Goal: Information Seeking & Learning: Learn about a topic

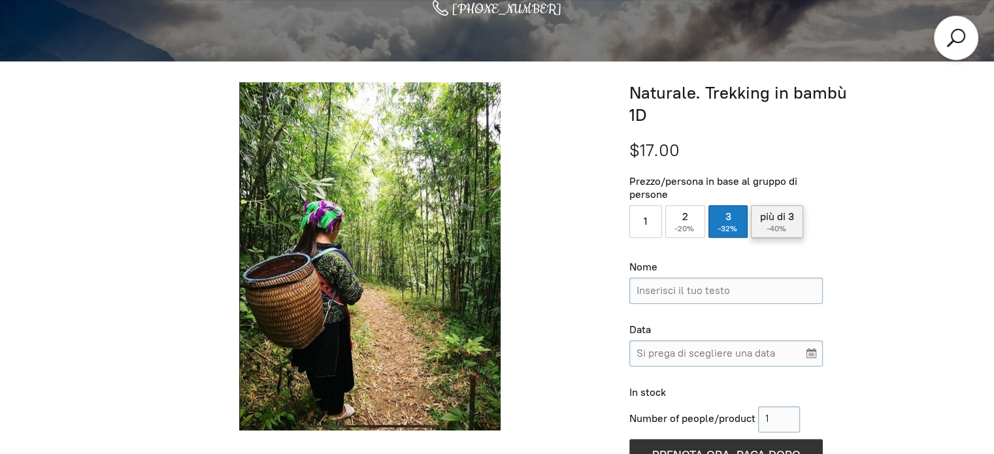
scroll to position [475, 0]
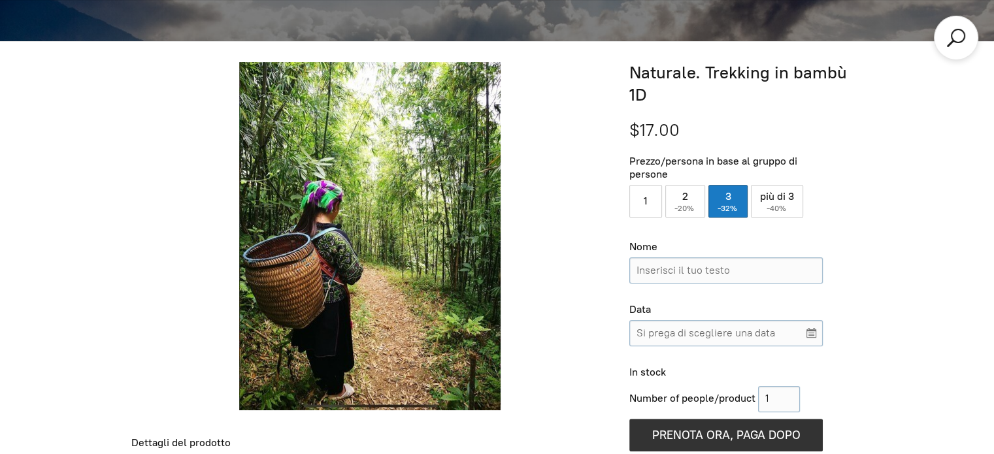
click at [686, 185] on label "2 ( -20% )" at bounding box center [685, 201] width 40 height 33
click at [686, 185] on input "2 ( -20% )" at bounding box center [685, 201] width 40 height 33
radio input "true"
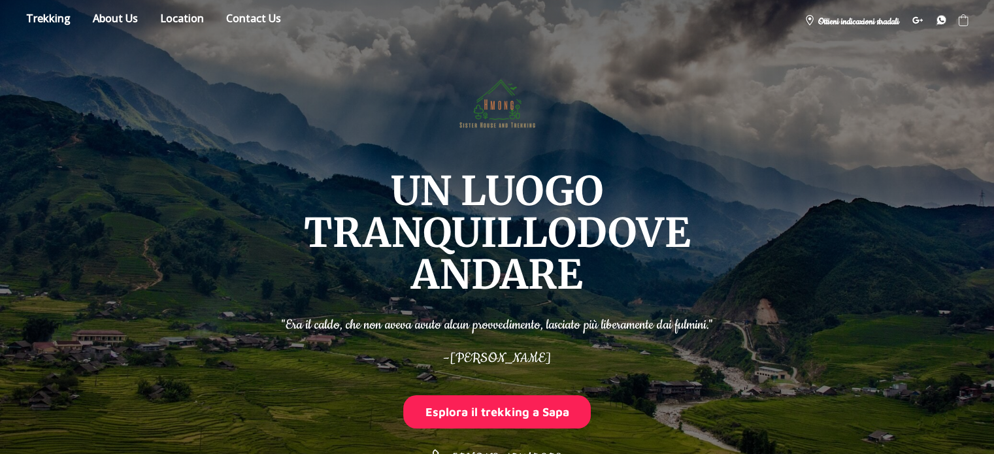
scroll to position [0, 0]
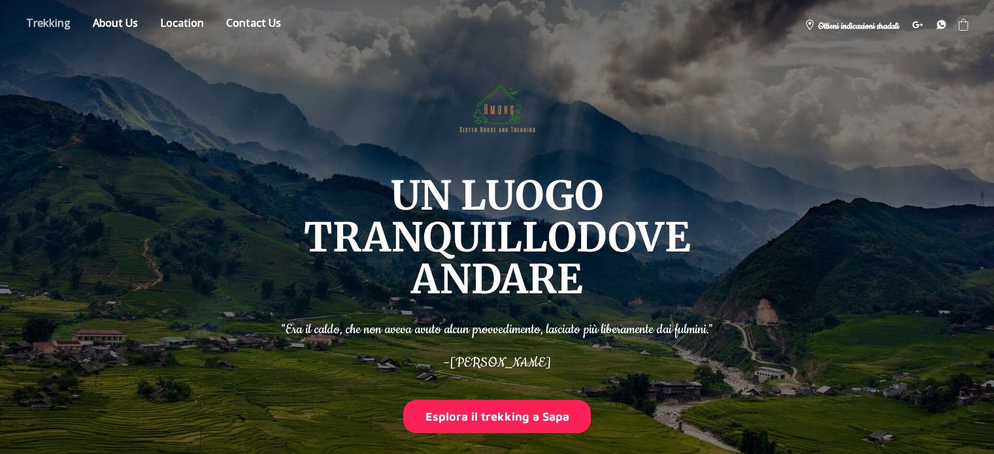
click at [42, 23] on link "Negozio" at bounding box center [48, 25] width 64 height 23
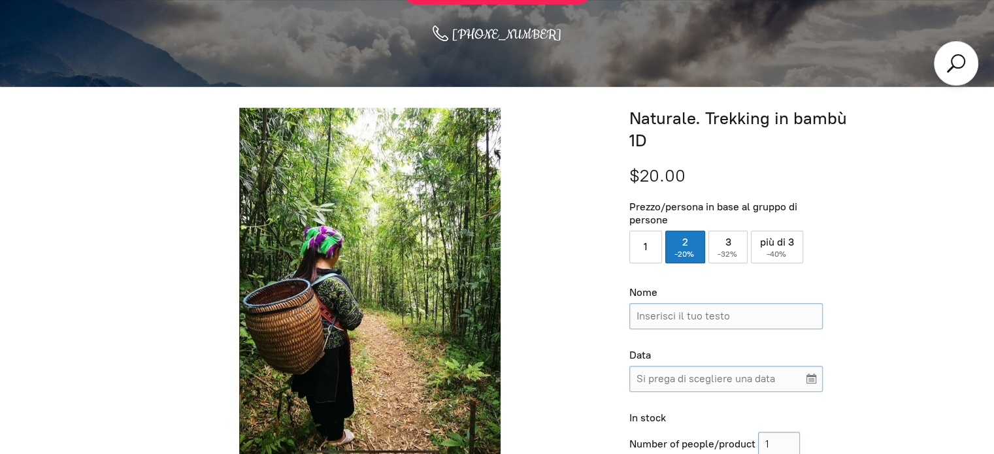
scroll to position [475, 0]
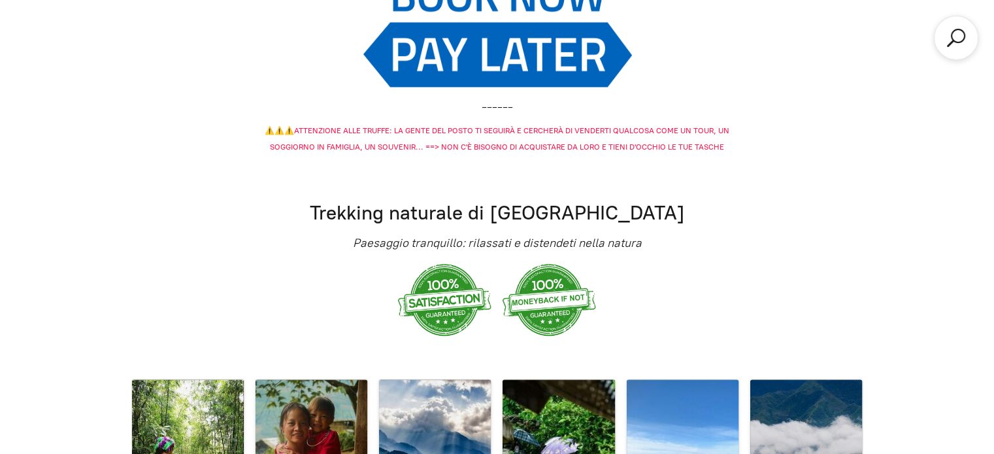
scroll to position [1743, 0]
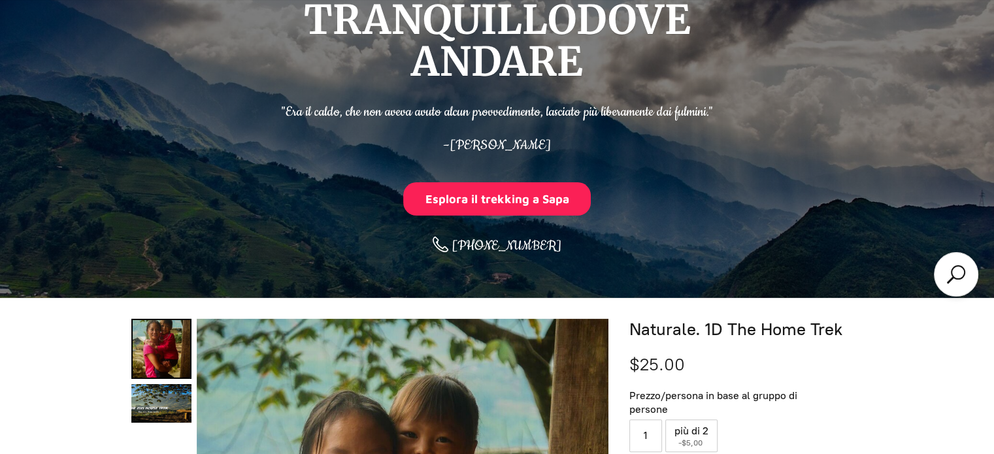
scroll to position [435, 0]
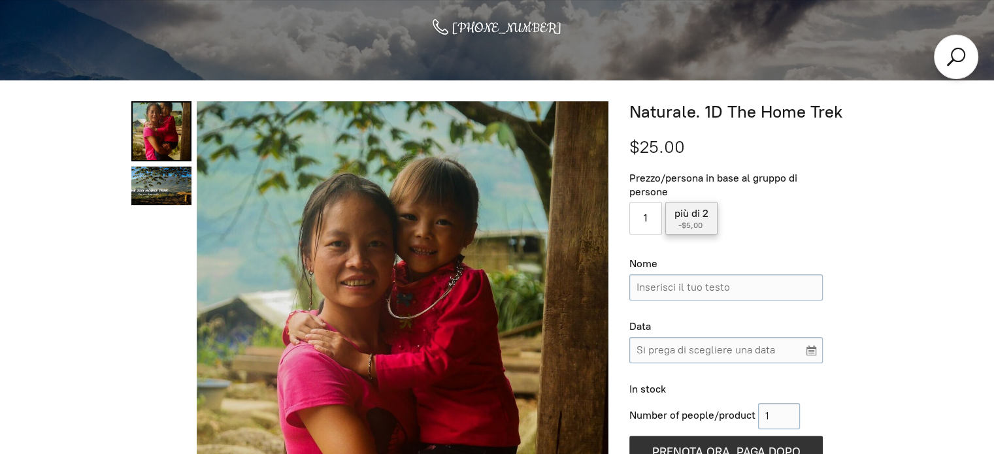
click at [686, 207] on font "più di 2" at bounding box center [692, 213] width 34 height 12
click at [686, 202] on input "più di 2 ( -$5,00 )" at bounding box center [691, 218] width 52 height 33
radio input "true"
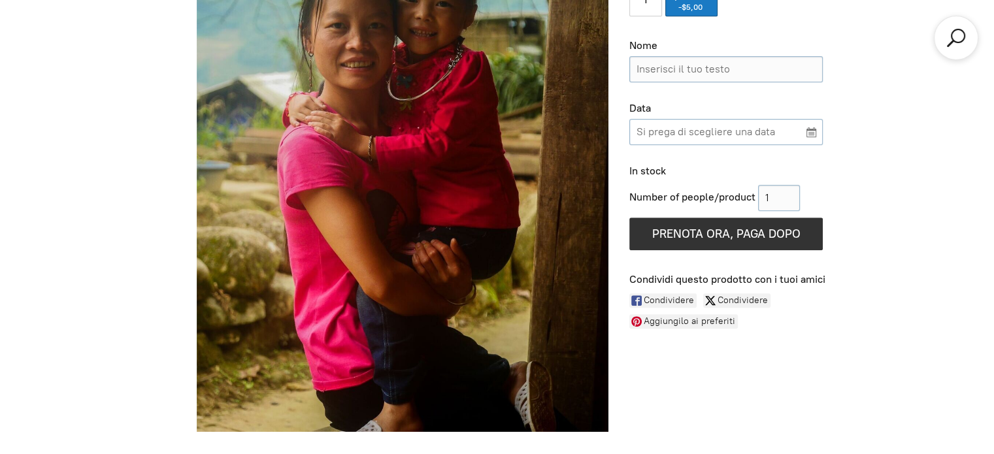
click at [809, 119] on input "Si prega di scegliere una data" at bounding box center [725, 132] width 193 height 26
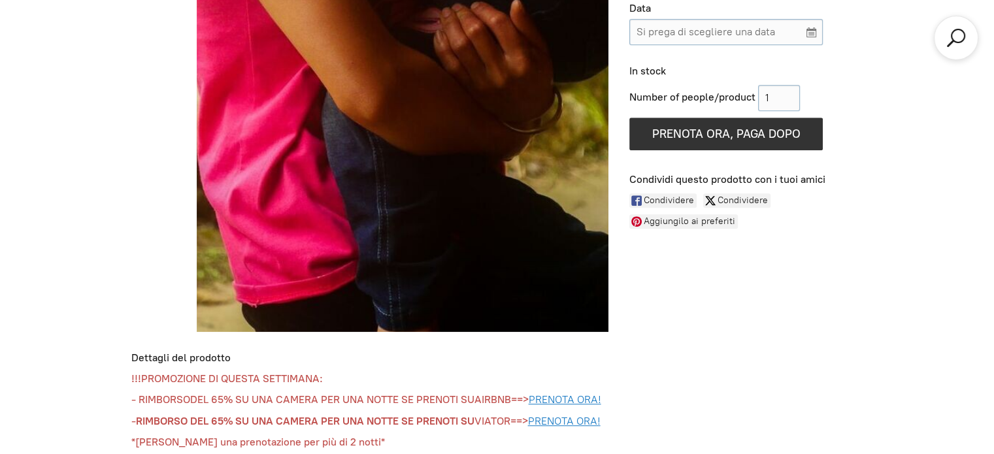
scroll to position [971, 0]
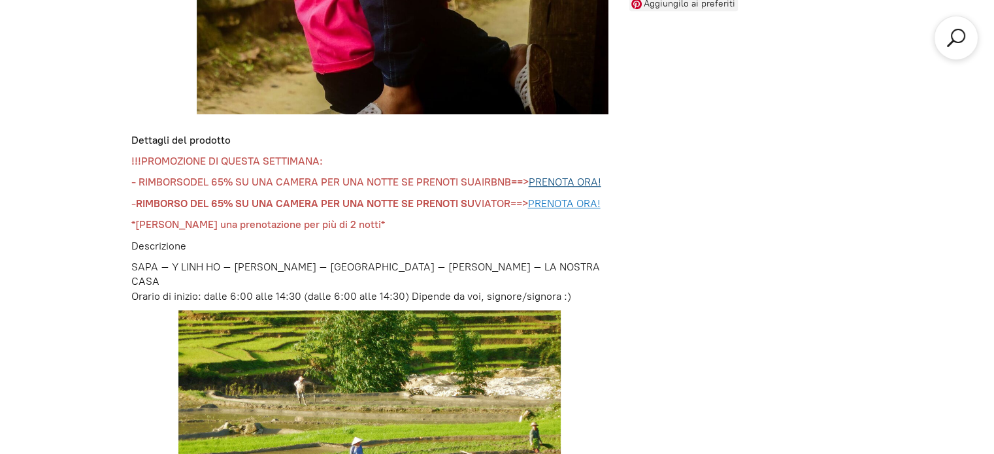
click at [559, 176] on font "PRENOTA ORA!" at bounding box center [565, 182] width 73 height 12
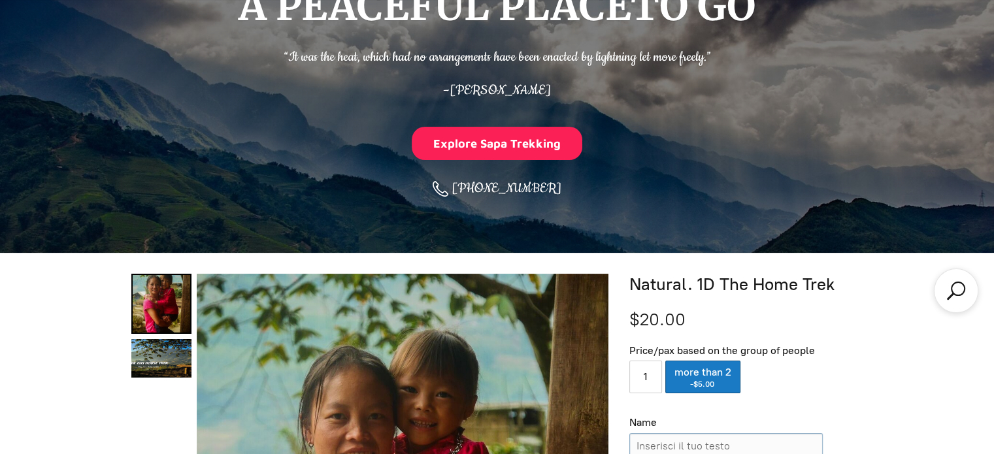
scroll to position [0, 0]
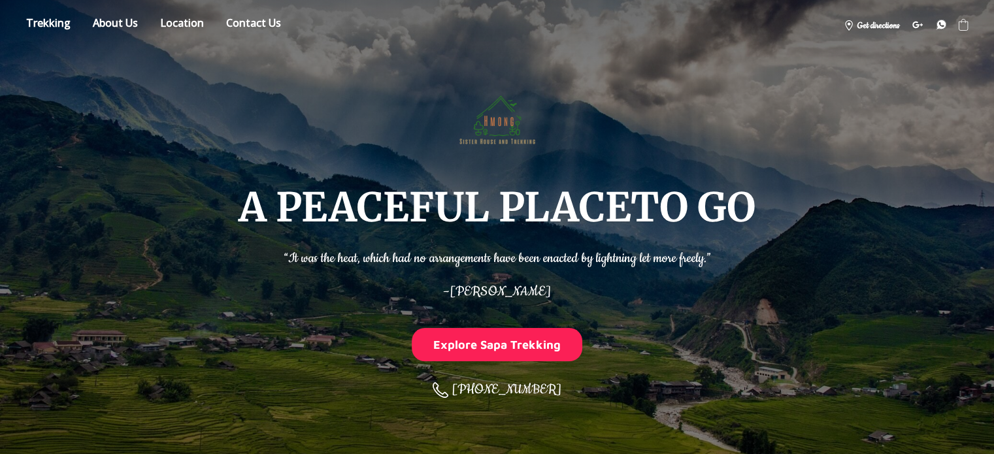
click at [954, 177] on div "A PEACEFUL PLACE TO GO “It was the heat, which had no arrangements have been en…" at bounding box center [497, 245] width 942 height 365
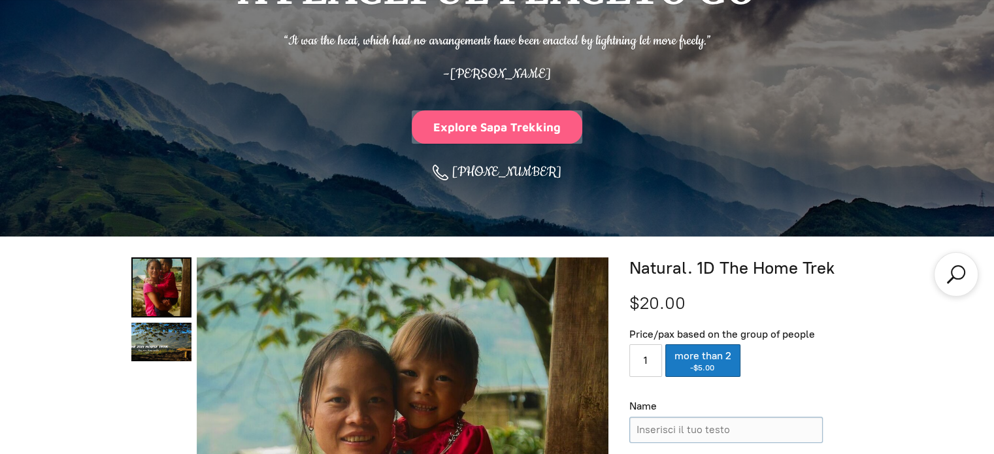
click at [492, 126] on button "Explore Sapa Trekking" at bounding box center [497, 126] width 171 height 33
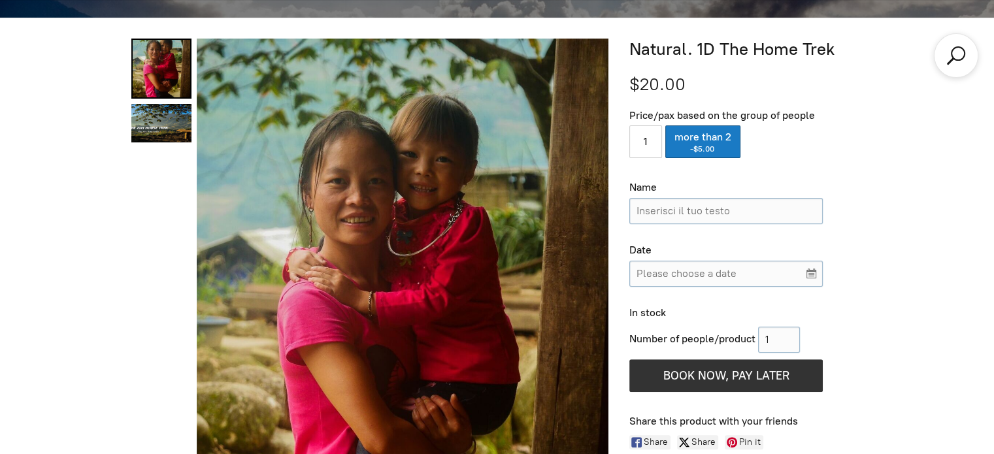
scroll to position [454, 0]
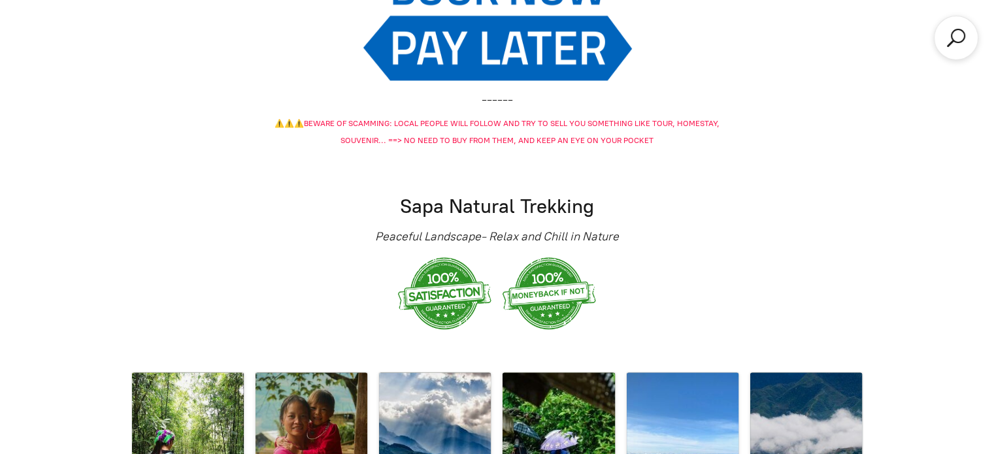
scroll to position [2357, 0]
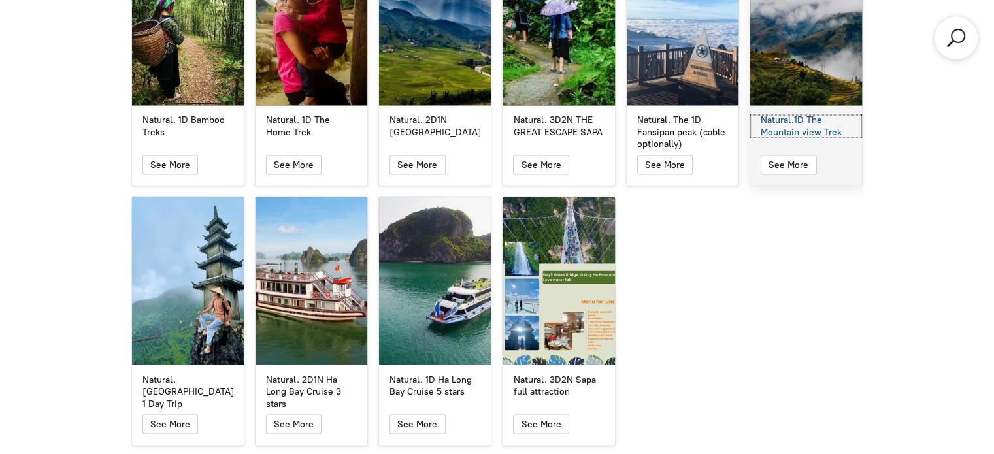
click at [785, 128] on div "Natural.1D The Mountain view Trek" at bounding box center [806, 126] width 91 height 24
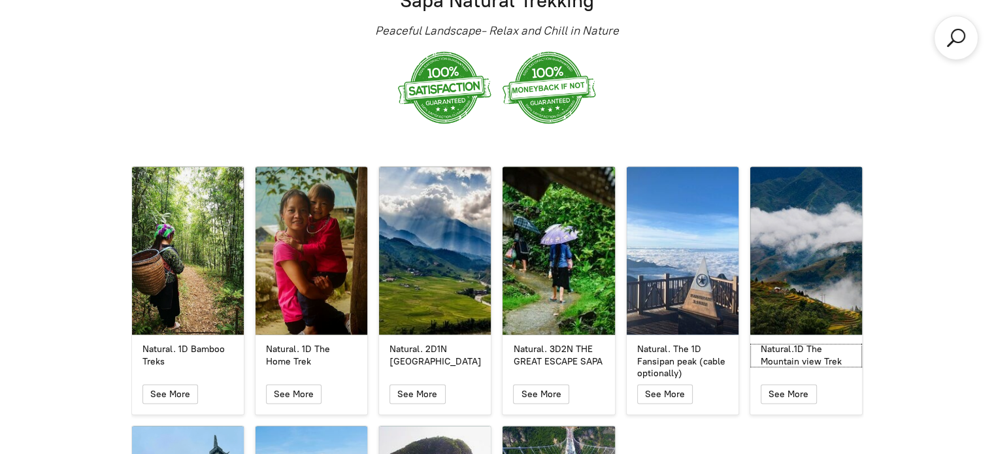
scroll to position [2179, 0]
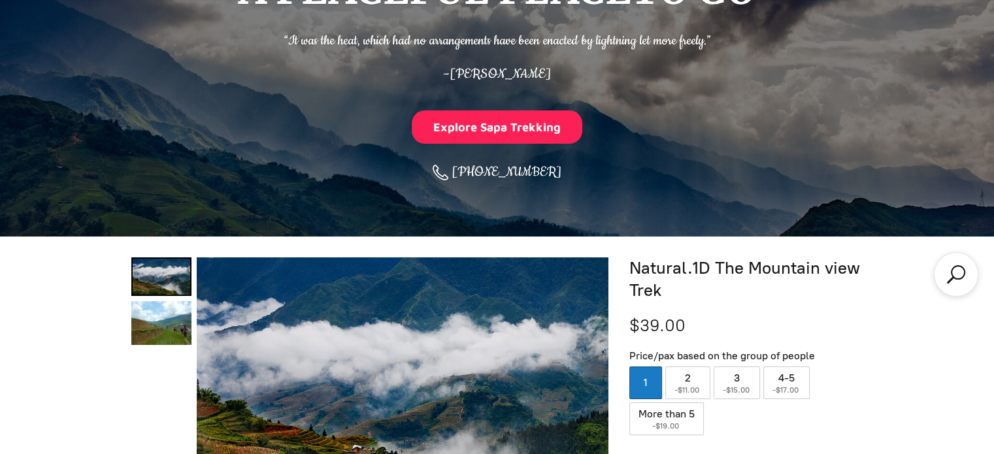
scroll to position [435, 0]
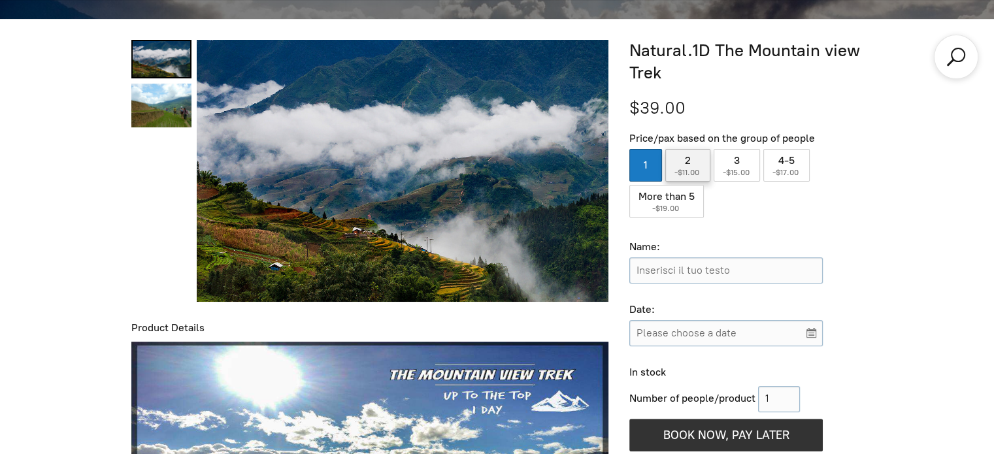
click at [686, 174] on span "-$11.00" at bounding box center [688, 172] width 27 height 9
click at [686, 174] on input "2 ( -$11.00 )" at bounding box center [687, 165] width 45 height 33
radio input "true"
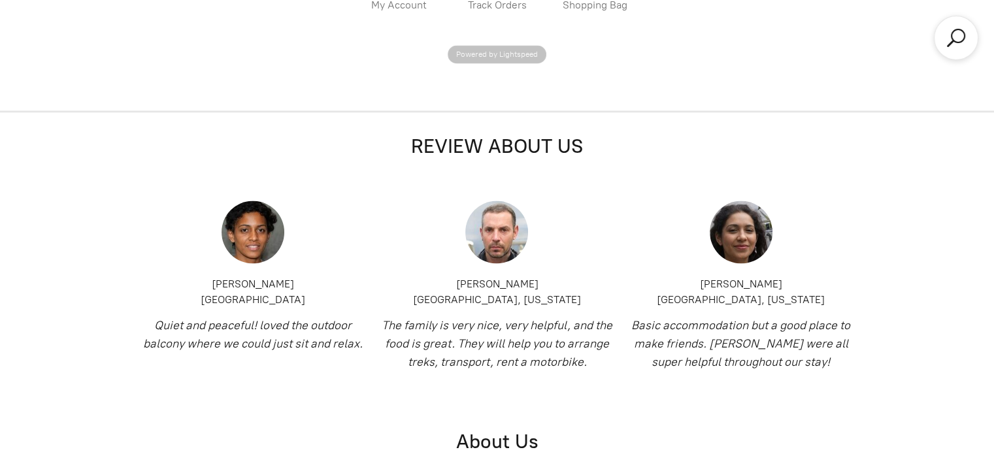
scroll to position [2396, 0]
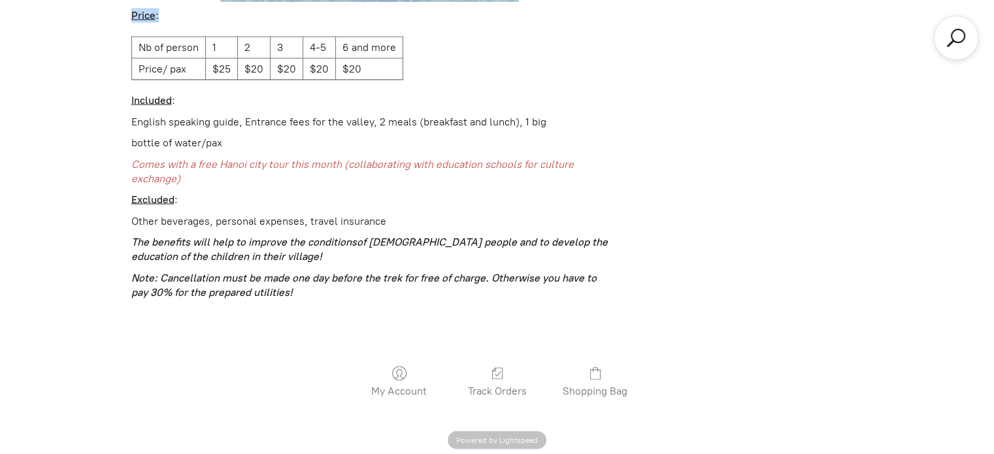
scroll to position [2630, 0]
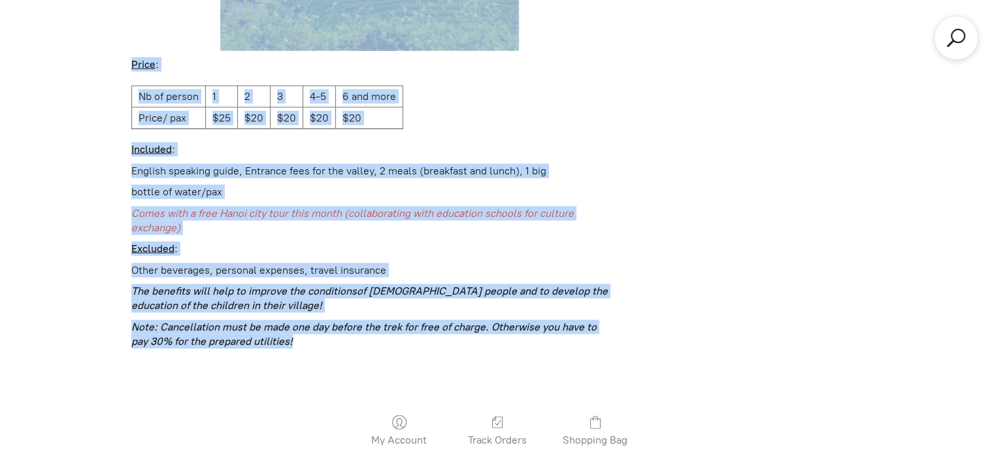
drag, startPoint x: 124, startPoint y: 48, endPoint x: 625, endPoint y: 316, distance: 567.9
copy div "Description SAPA – Y LINH HO – LAO CHAI SAN – TA VAN – HAU THAO – OUR HOME Star…"
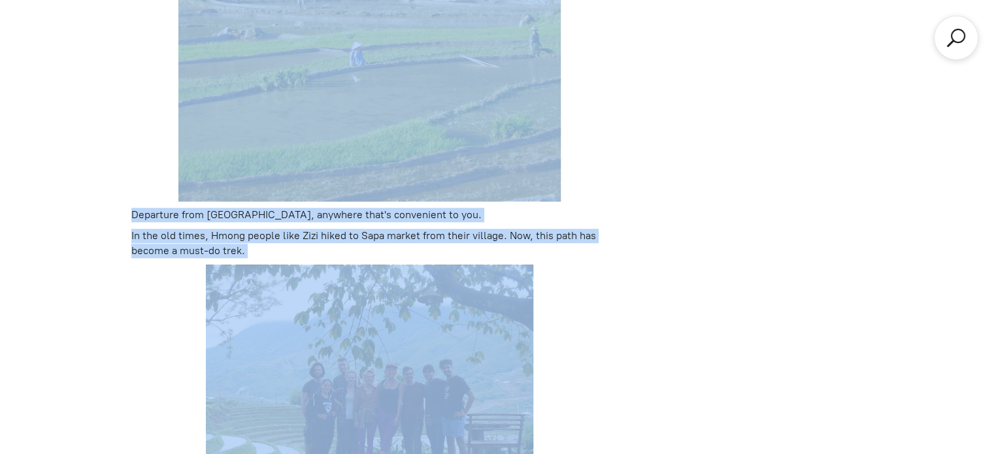
scroll to position [1105, 0]
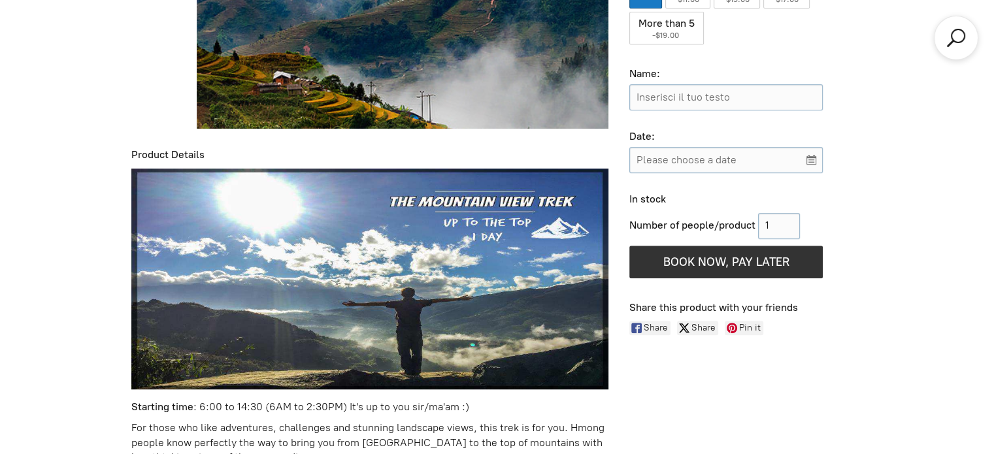
scroll to position [672, 0]
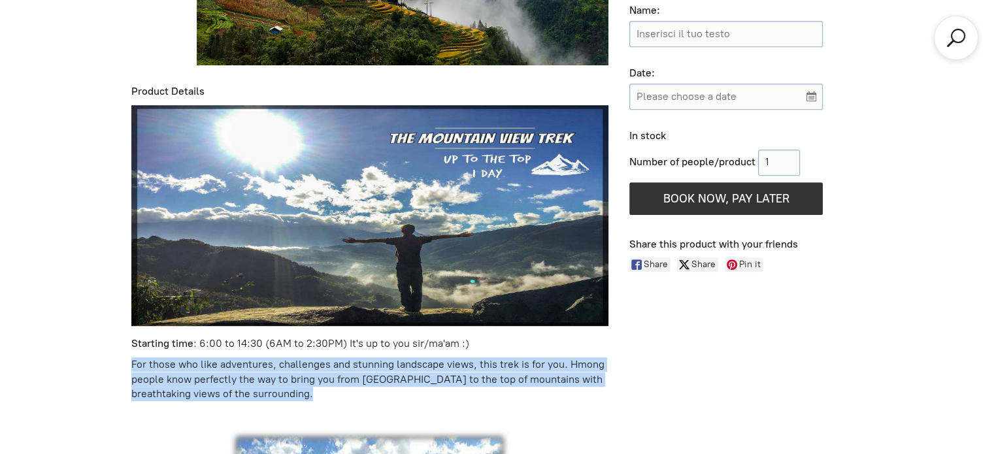
drag, startPoint x: 131, startPoint y: 363, endPoint x: 284, endPoint y: 405, distance: 157.9
copy p "For those who like adventures, challenges and stunning landscape views, this tr…"
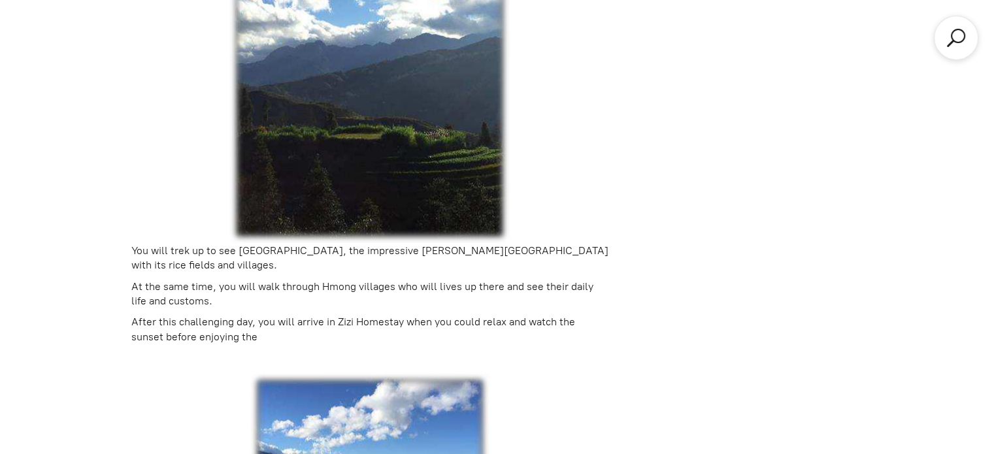
scroll to position [1326, 0]
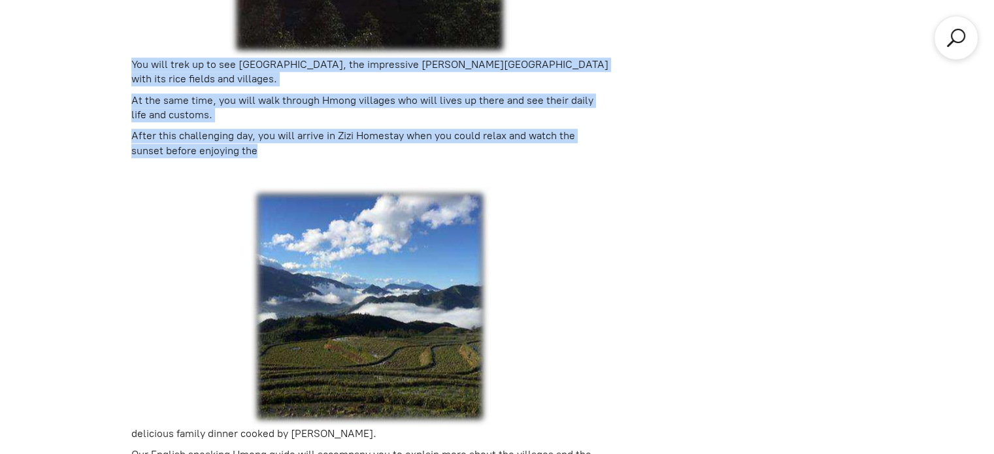
drag, startPoint x: 127, startPoint y: 62, endPoint x: 272, endPoint y: 143, distance: 165.6
click at [272, 143] on div "+2 Natural.1D The Mountain view Trek $39.00 Price/pax based on the group of peo…" at bounding box center [497, 46] width 753 height 1835
copy div "You will trek up to see Fansipang peak, the impressive Muong Hoa Valley with it…"
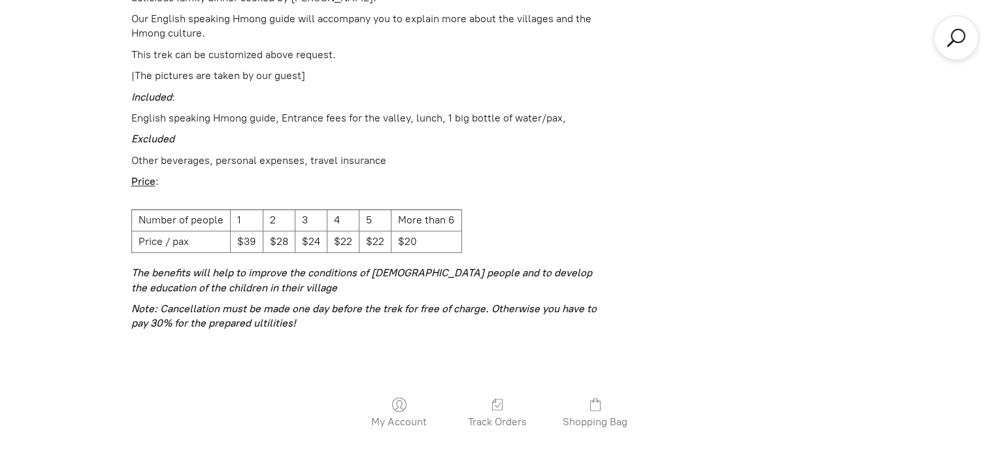
scroll to position [1543, 0]
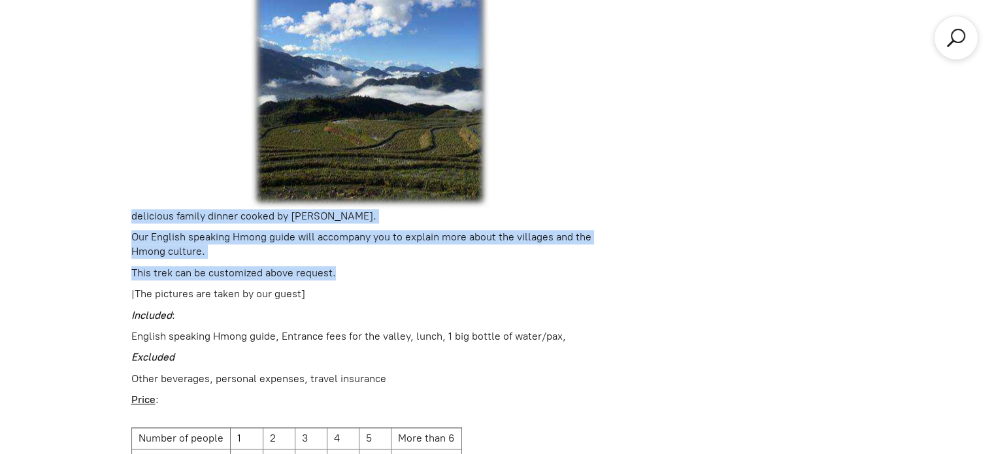
drag, startPoint x: 129, startPoint y: 212, endPoint x: 349, endPoint y: 276, distance: 228.6
copy div "delicious family dinner cooked by Zizi. Our English speaking Hmong guide will a…"
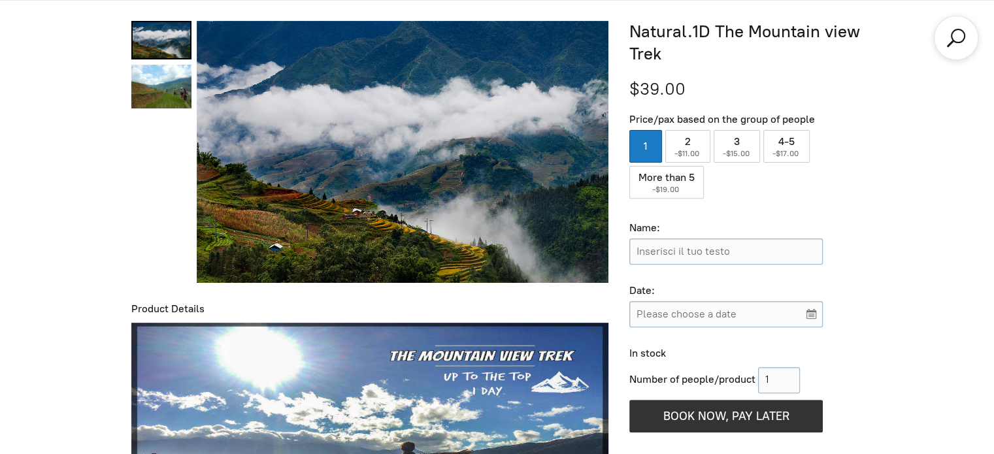
scroll to position [0, 0]
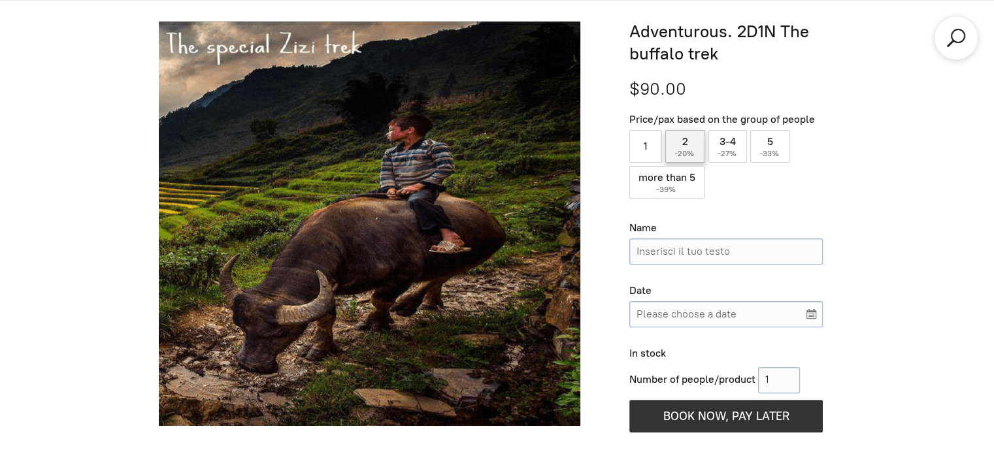
click at [691, 161] on label "2 ( -20% )" at bounding box center [685, 146] width 40 height 33
click at [691, 161] on input "2 ( -20% )" at bounding box center [685, 146] width 40 height 33
radio input "true"
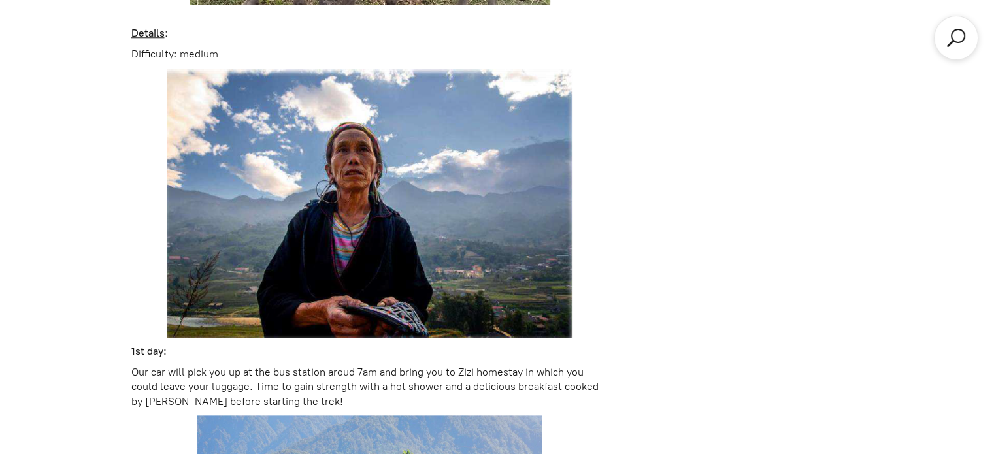
scroll to position [1762, 0]
